Goal: Find specific page/section

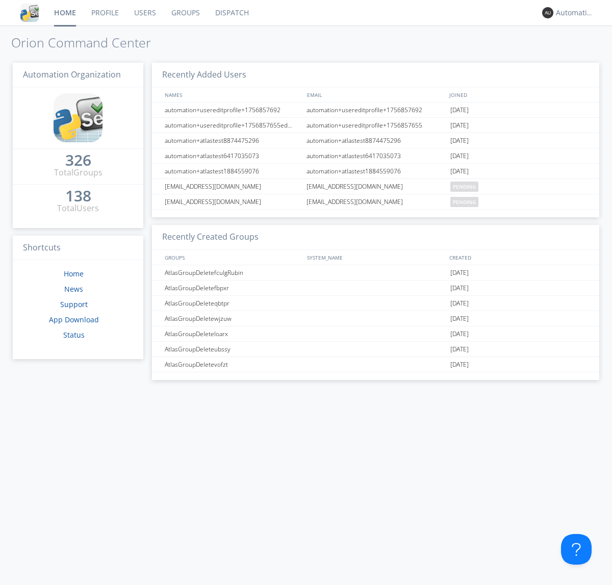
click at [231, 13] on link "Dispatch" at bounding box center [231, 12] width 49 height 25
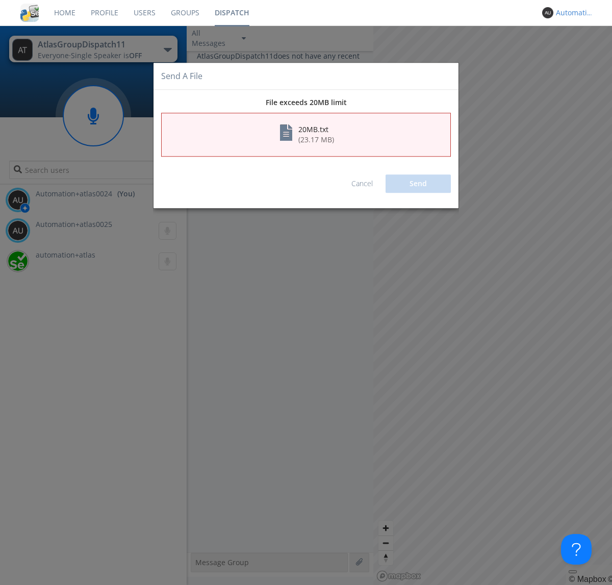
click at [362, 183] on link "Cancel" at bounding box center [361, 184] width 21 height 10
click at [572, 13] on div "Automation+atlas0024" at bounding box center [574, 13] width 38 height 10
